Goal: Find specific fact: Find specific fact

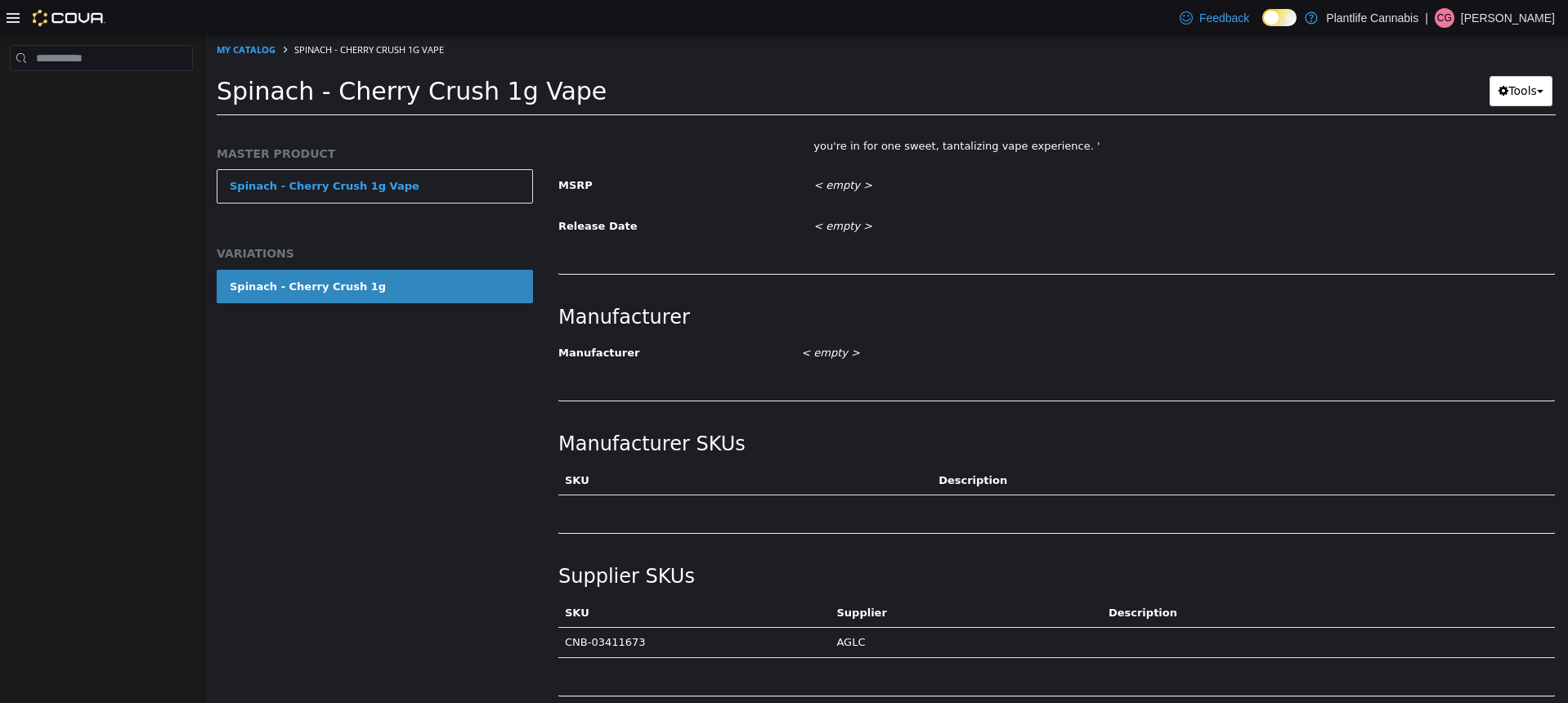
scroll to position [768, 0]
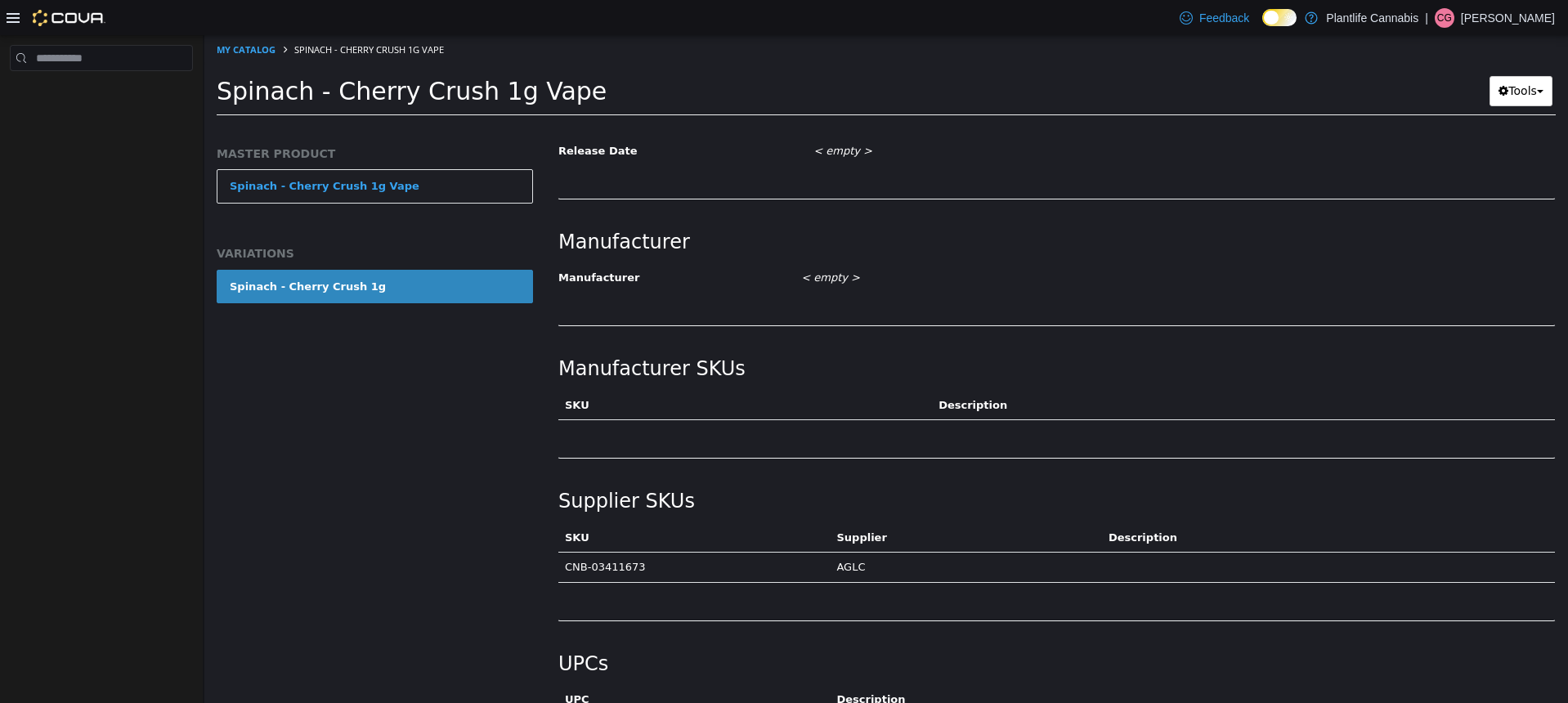
click at [621, 567] on td "CNB-03411673" at bounding box center [694, 568] width 272 height 31
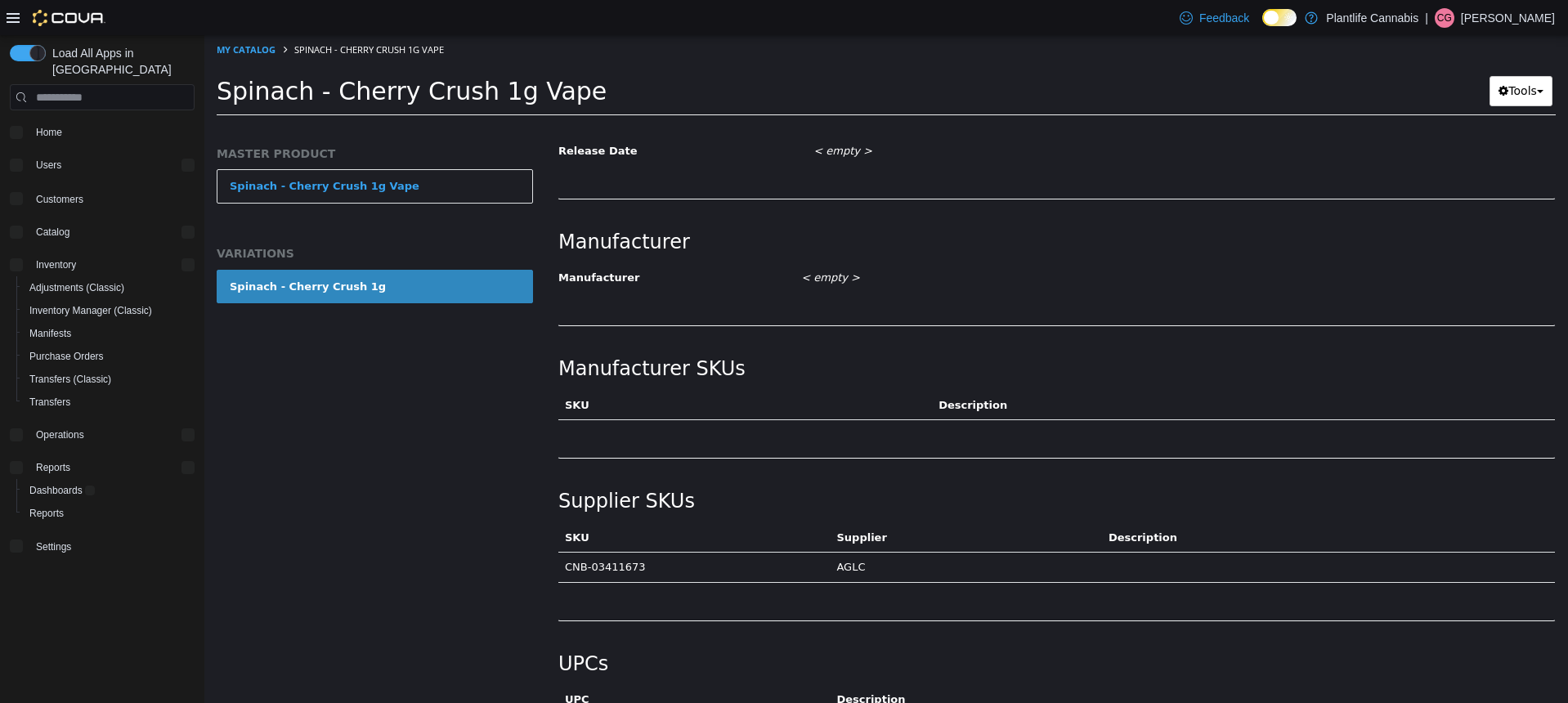
click at [621, 567] on td "CNB-03411673" at bounding box center [694, 568] width 272 height 31
copy td "03411673"
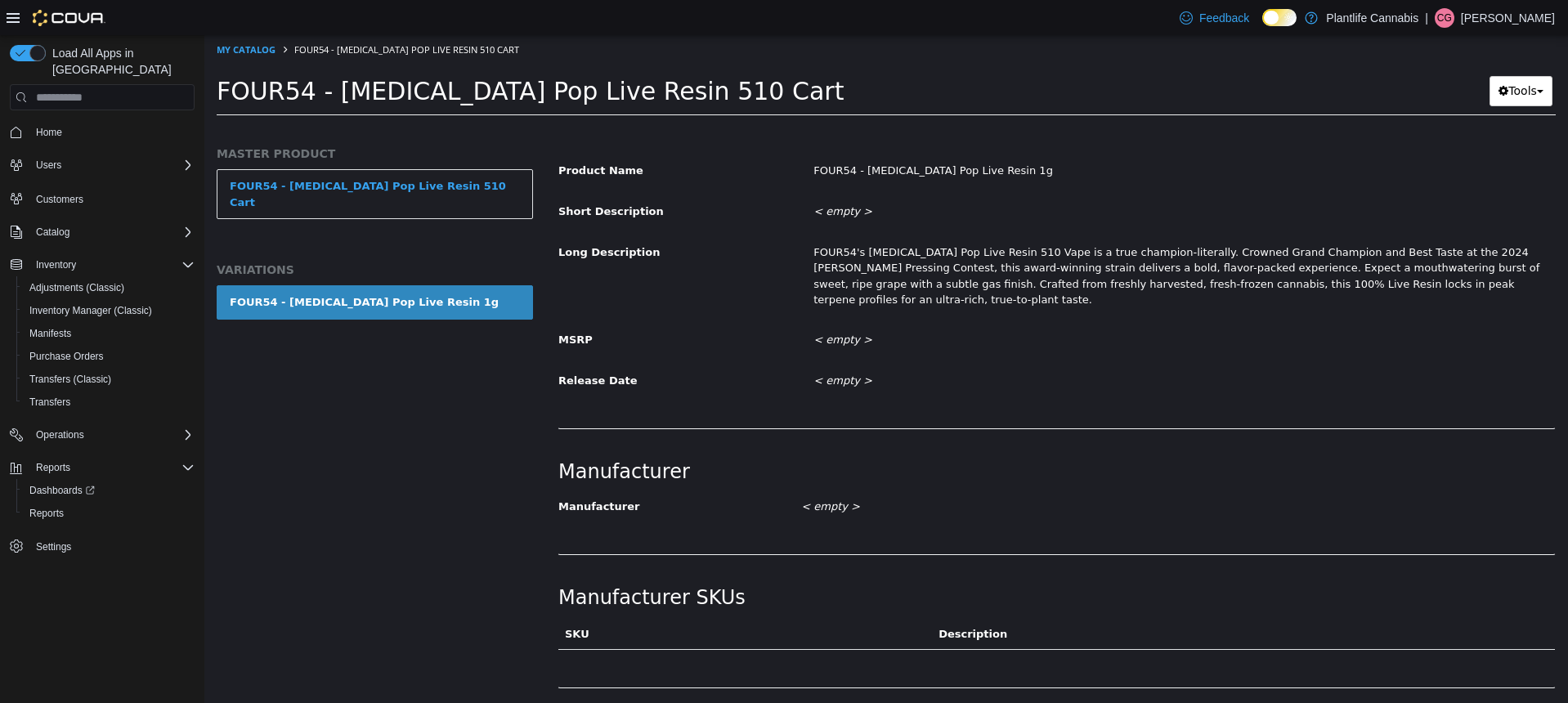
scroll to position [863, 0]
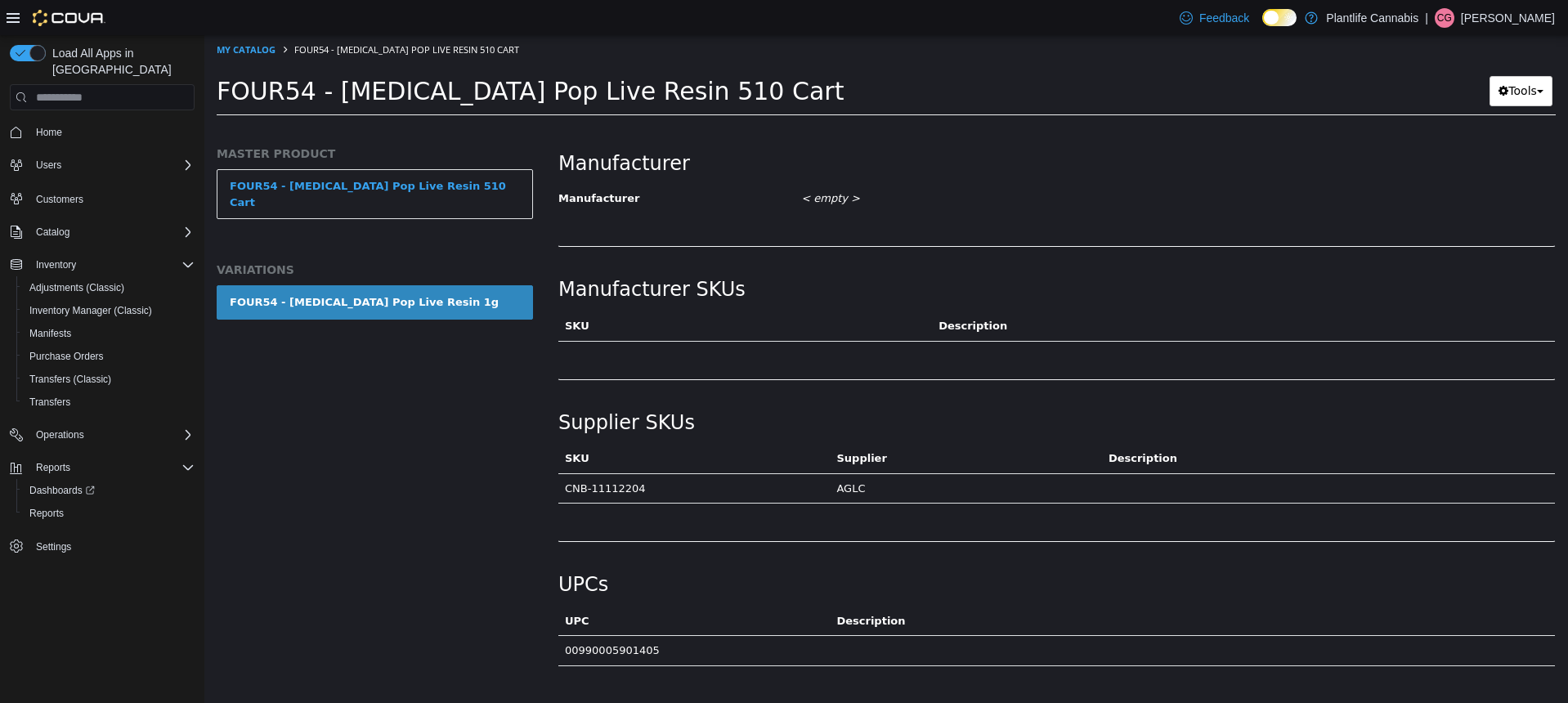
click at [610, 489] on td "CNB-11112204" at bounding box center [694, 488] width 272 height 31
copy td "11112204"
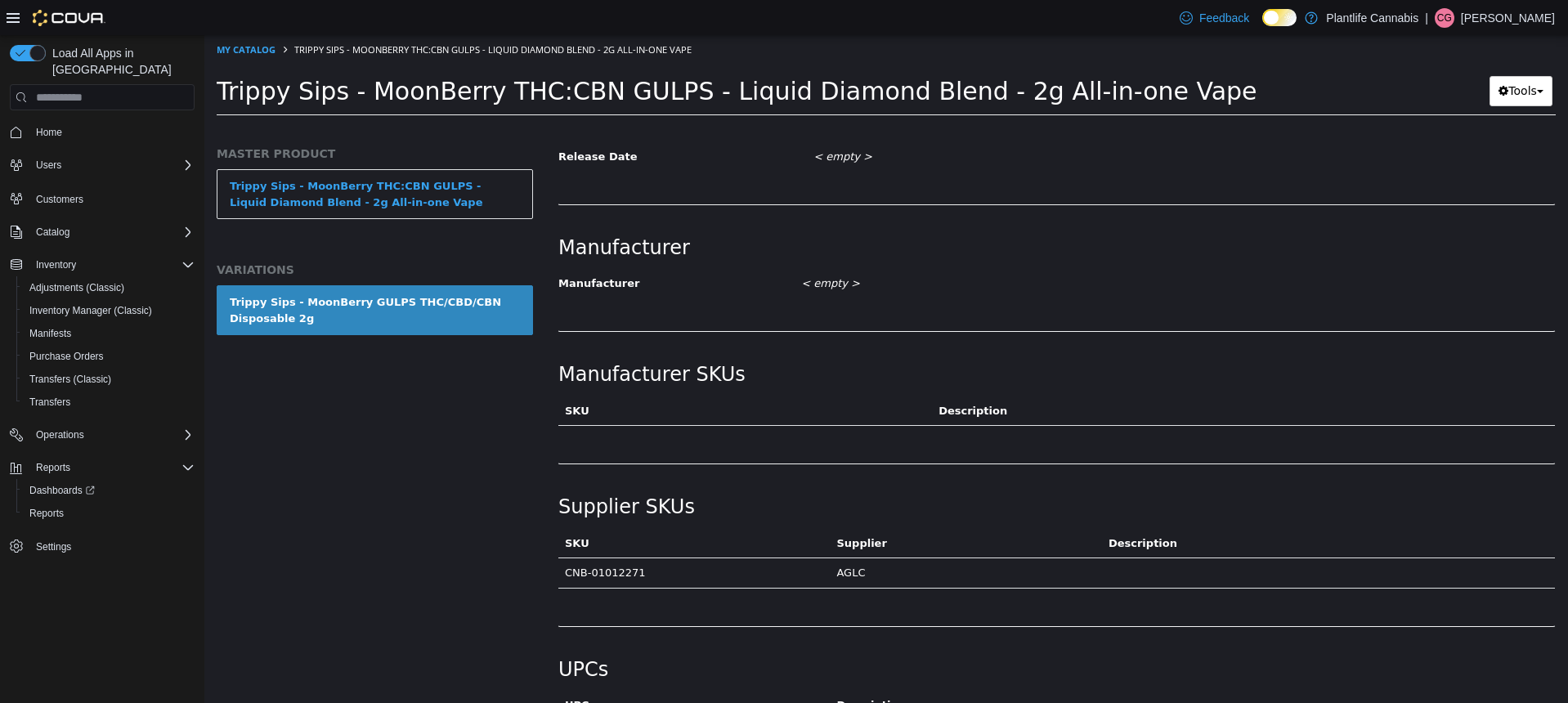
scroll to position [828, 0]
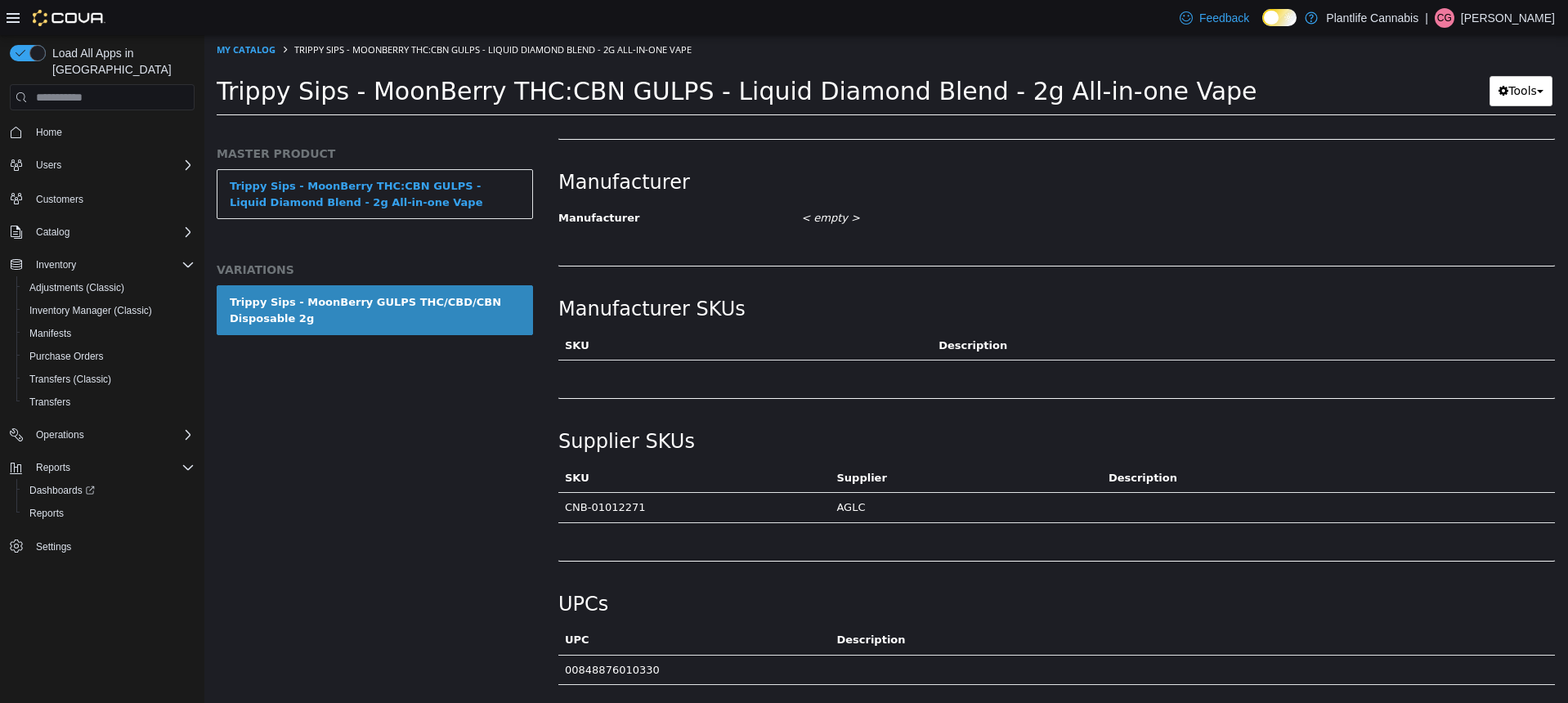
click at [622, 506] on td "CNB-01012271" at bounding box center [694, 508] width 272 height 31
copy td "01012271"
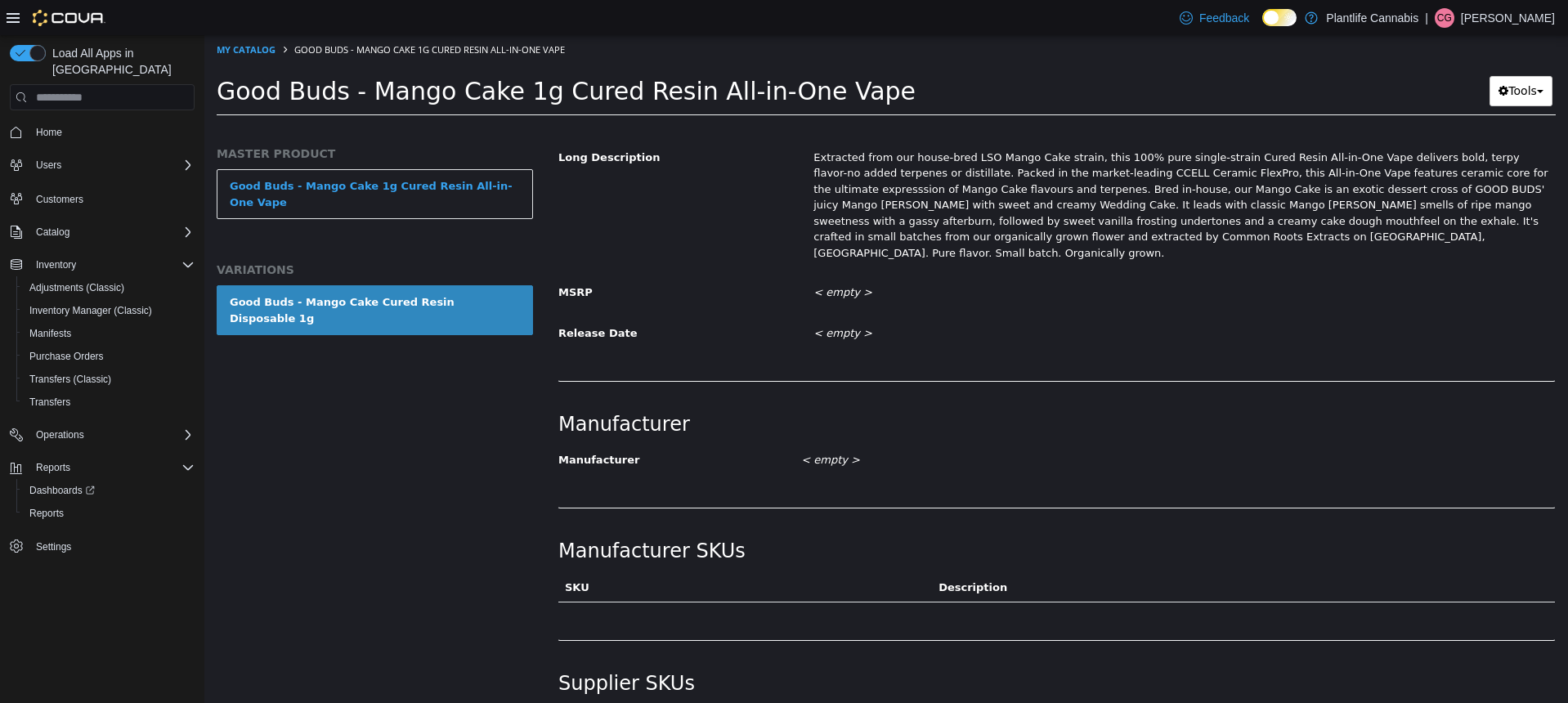
scroll to position [808, 0]
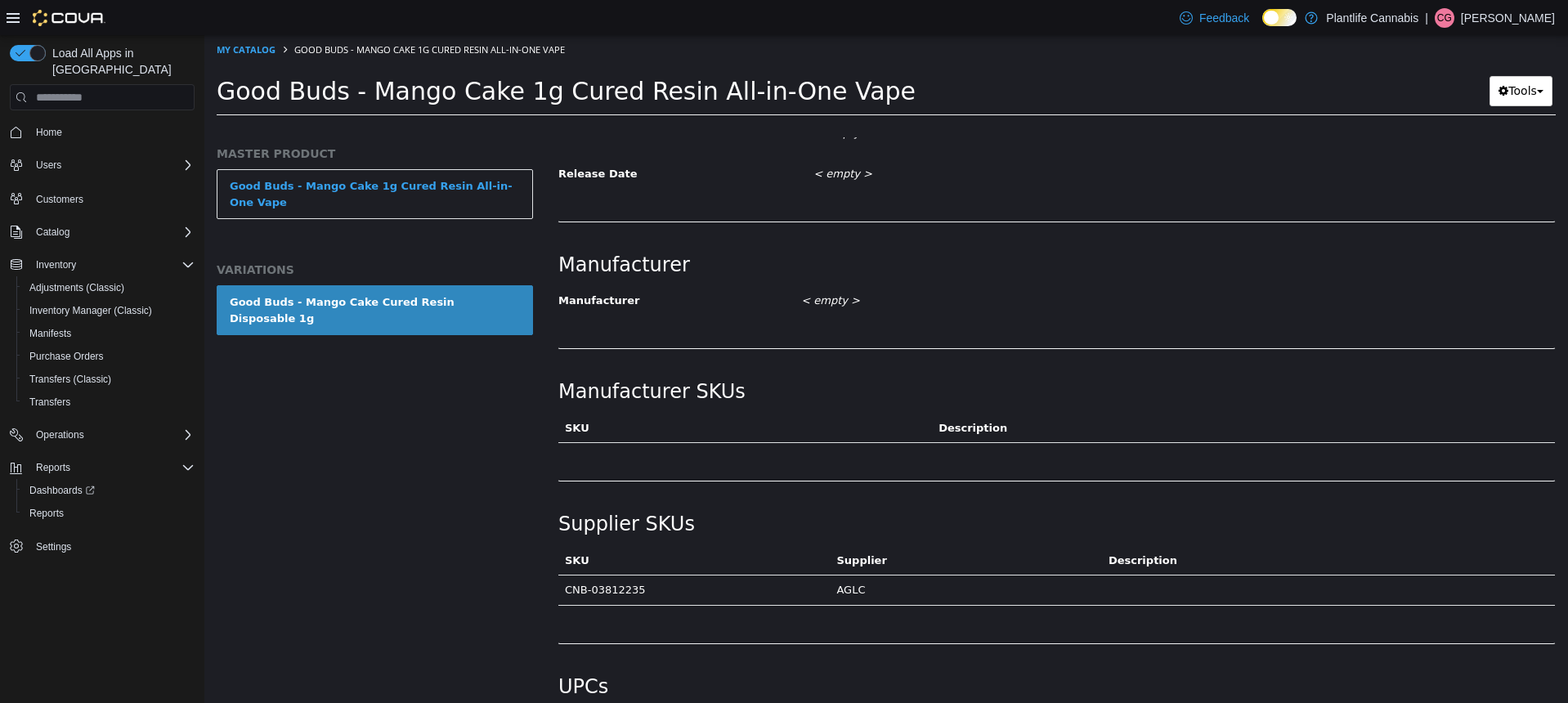
click at [619, 575] on td "CNB-03812235" at bounding box center [694, 591] width 272 height 31
copy td "03812235"
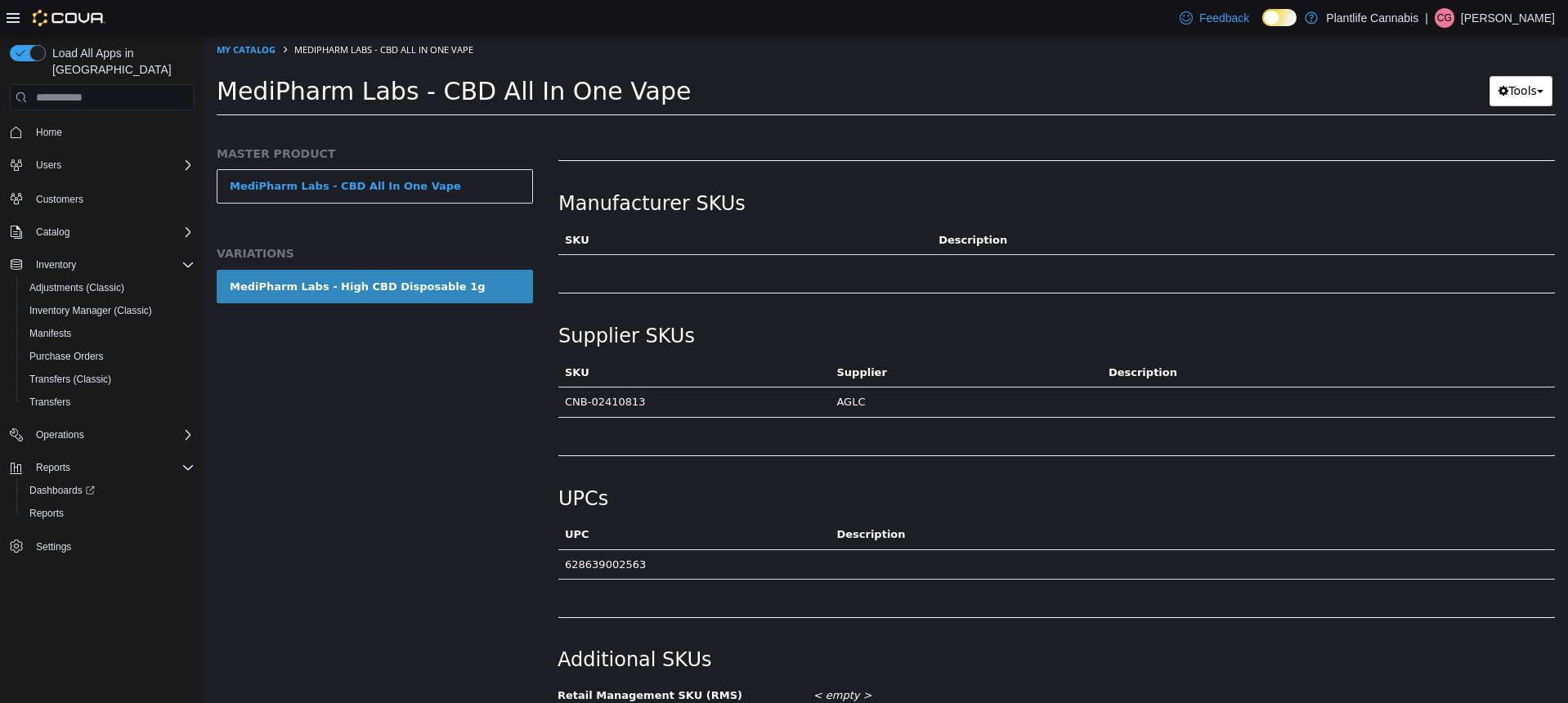
scroll to position [952, 0]
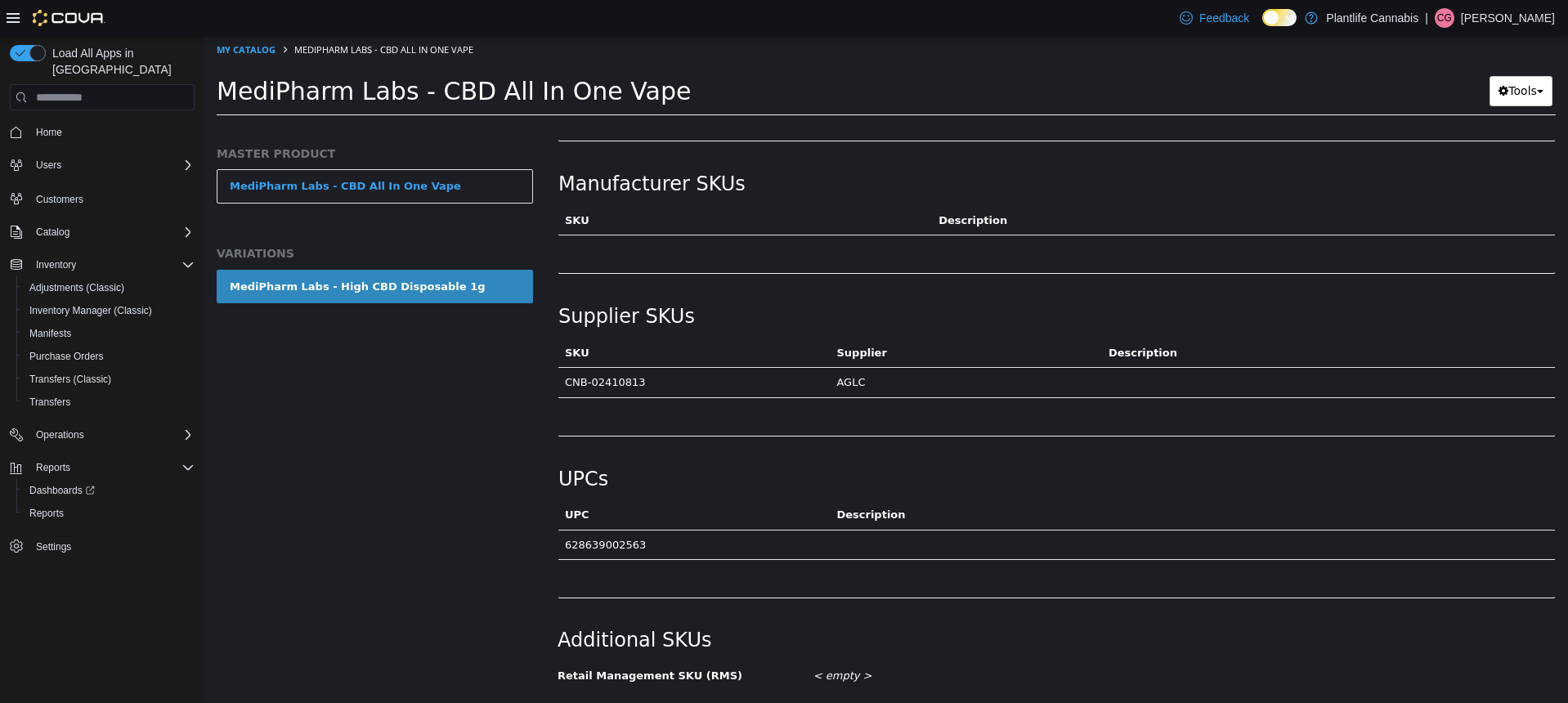
click at [615, 381] on td "CNB-02410813" at bounding box center [694, 383] width 272 height 31
copy td "02410813"
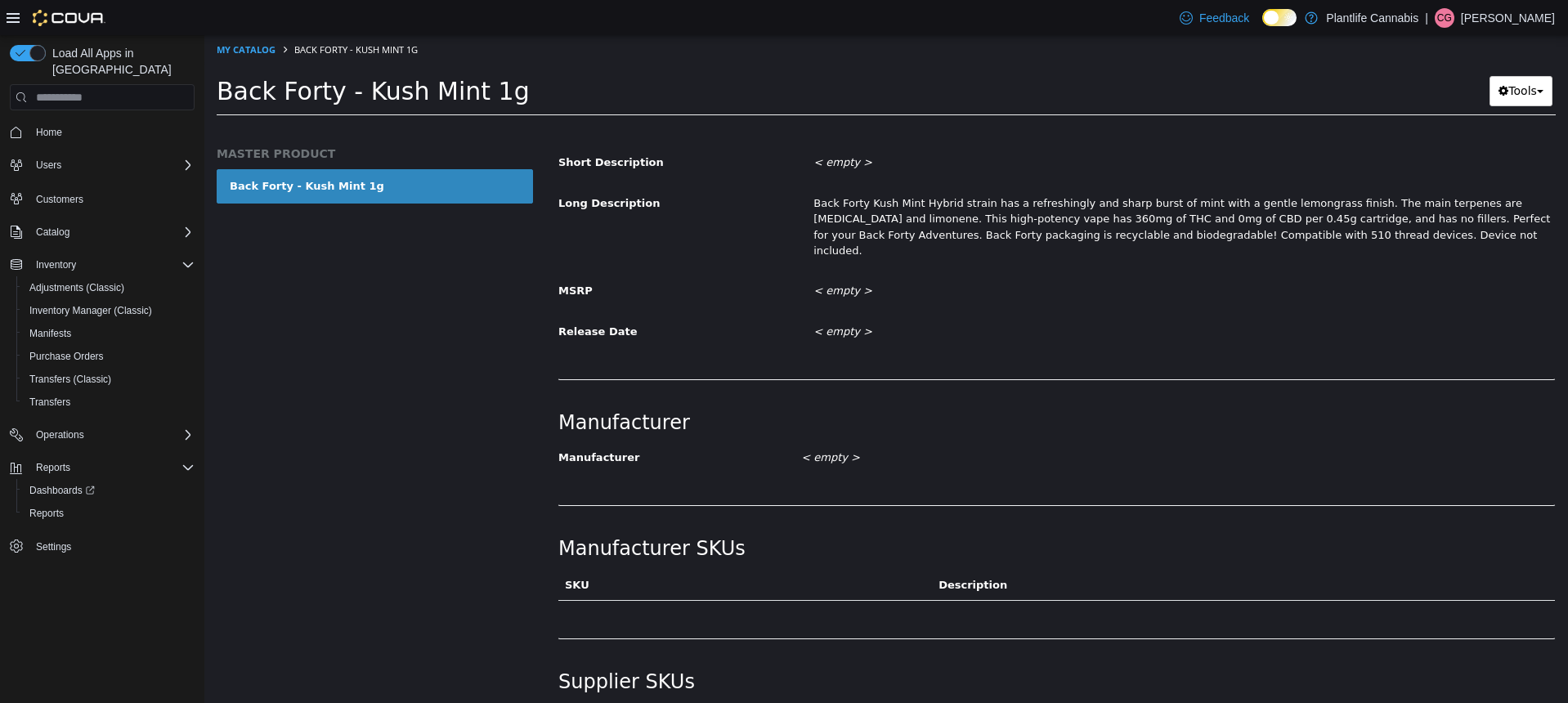
scroll to position [692, 0]
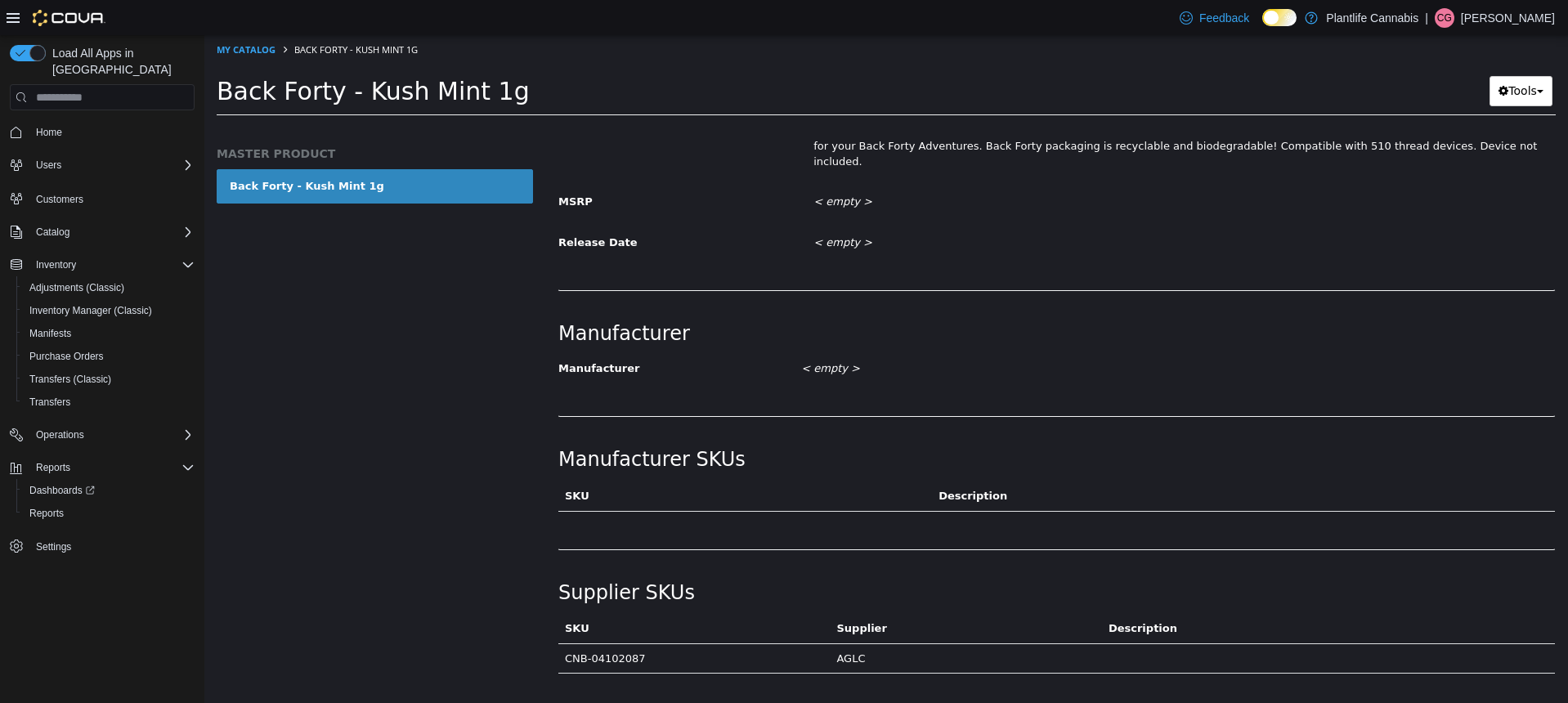
click at [620, 646] on td "CNB-04102087" at bounding box center [694, 658] width 272 height 31
copy td "04102087"
